Goal: Navigation & Orientation: Find specific page/section

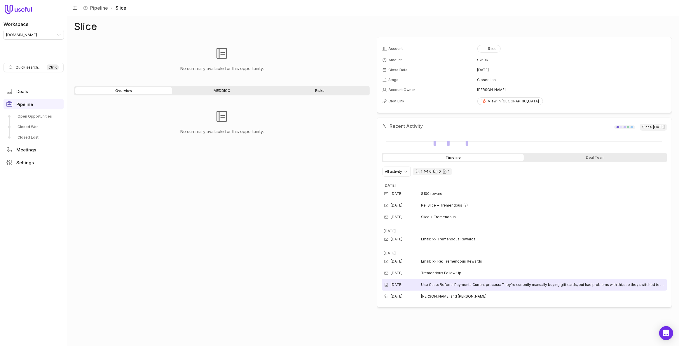
click at [457, 283] on span "Use Case: Referral Payments Current process: They're currently manually buying …" at bounding box center [542, 284] width 243 height 5
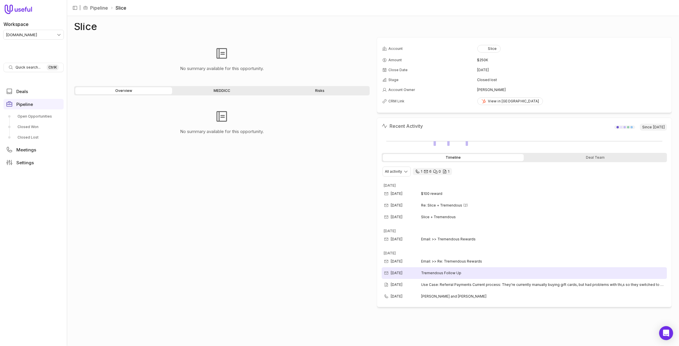
click at [456, 272] on span "Tremendous Follow Up" at bounding box center [441, 273] width 40 height 5
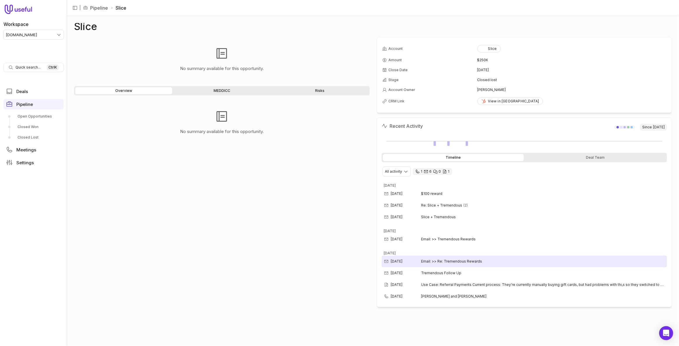
click at [501, 261] on div "[DATE] Email: >> Re: Tremendous Rewards" at bounding box center [523, 261] width 285 height 12
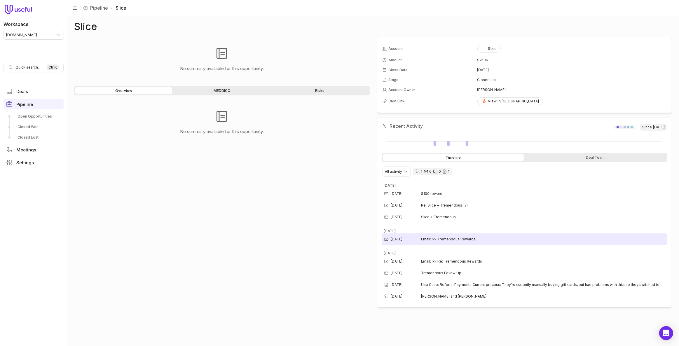
click at [472, 237] on span "Email: >> Tremendous Rewards" at bounding box center [448, 239] width 55 height 5
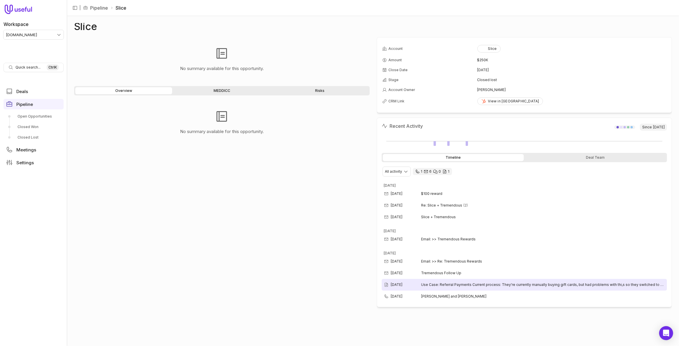
click at [465, 284] on span "Use Case: Referral Payments Current process: They're currently manually buying …" at bounding box center [542, 284] width 243 height 5
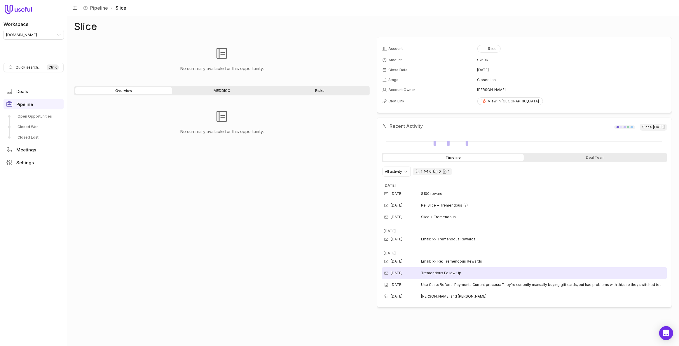
click at [464, 274] on div "[DATE] Tremendous Follow Up" at bounding box center [523, 273] width 285 height 12
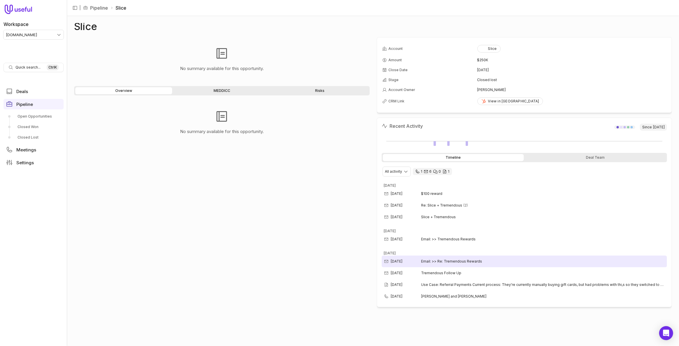
click at [506, 260] on div "[DATE] Email: >> Re: Tremendous Rewards" at bounding box center [523, 261] width 285 height 12
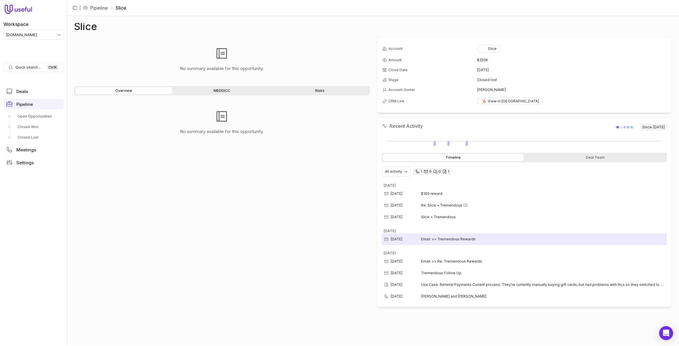
click at [502, 242] on div "[DATE] Email: >> Tremendous Rewards" at bounding box center [523, 239] width 285 height 12
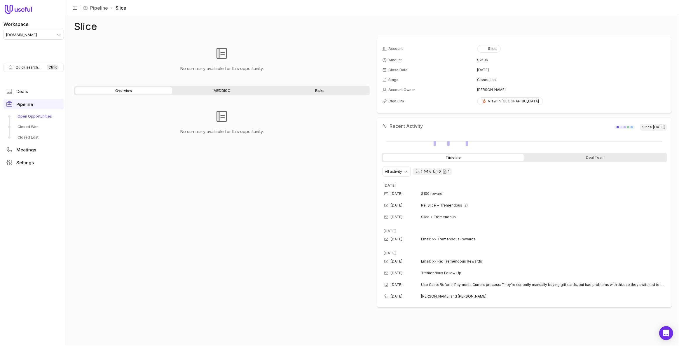
click at [21, 119] on link "Open Opportunities" at bounding box center [33, 116] width 60 height 9
